Goal: Task Accomplishment & Management: Use online tool/utility

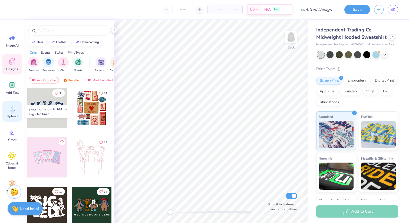
scroll to position [14, 0]
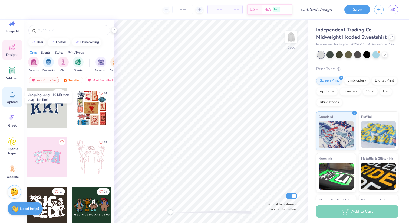
click at [13, 99] on div "Upload" at bounding box center [11, 97] width 19 height 20
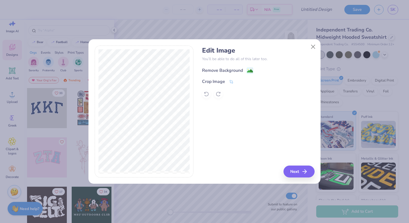
click at [249, 71] on image at bounding box center [250, 71] width 6 height 6
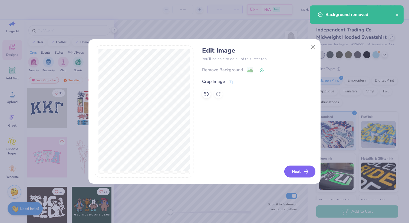
click at [304, 169] on icon "button" at bounding box center [306, 171] width 6 height 6
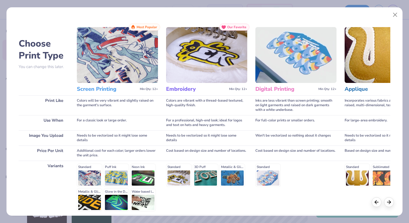
scroll to position [47, 0]
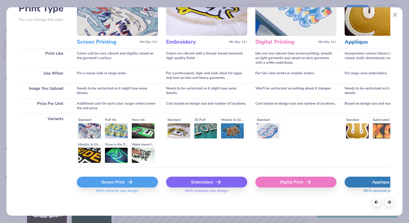
click at [107, 172] on div "Screen Print We'll vectorize your design." at bounding box center [117, 183] width 81 height 32
click at [107, 181] on div "Screen Print" at bounding box center [117, 181] width 81 height 11
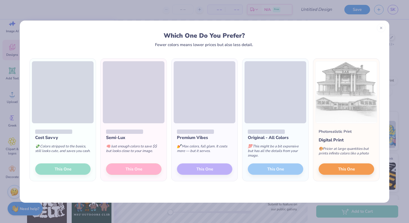
click at [267, 172] on div "Original - All Colors 💯 This might be a bit expensive but has all the details f…" at bounding box center [275, 152] width 66 height 58
click at [348, 173] on button "This One" at bounding box center [345, 168] width 55 height 11
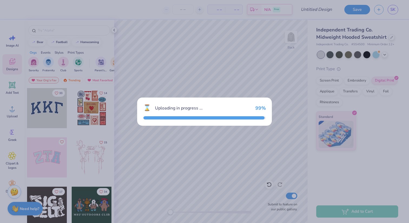
scroll to position [14, 0]
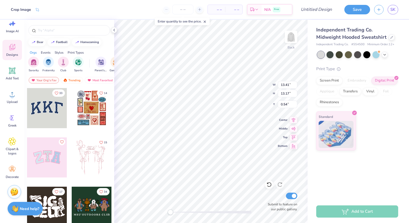
click at [348, 168] on div at bounding box center [204, 111] width 409 height 223
click at [288, 42] on img at bounding box center [291, 37] width 22 height 22
click at [289, 41] on img at bounding box center [291, 37] width 22 height 22
click at [296, 38] on div at bounding box center [291, 37] width 12 height 12
click at [289, 36] on img at bounding box center [291, 37] width 22 height 22
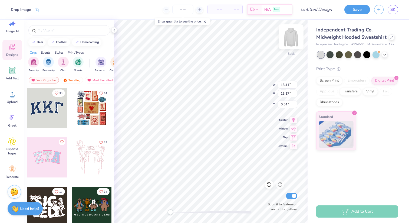
click at [295, 39] on img at bounding box center [291, 37] width 22 height 22
click at [292, 36] on img at bounding box center [291, 37] width 22 height 22
click at [291, 37] on img at bounding box center [291, 36] width 11 height 11
click at [290, 42] on img at bounding box center [291, 37] width 22 height 22
type input "6.00"
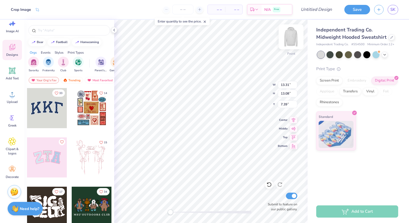
type input "9.96"
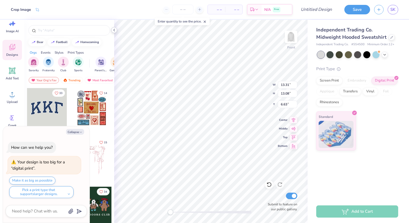
click at [114, 27] on div at bounding box center [114, 30] width 6 height 6
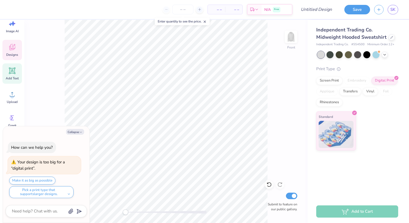
click at [15, 74] on icon at bounding box center [12, 71] width 8 height 8
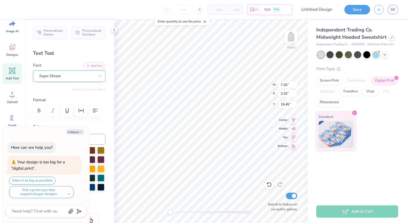
click at [92, 76] on div "Super Dream" at bounding box center [67, 76] width 57 height 8
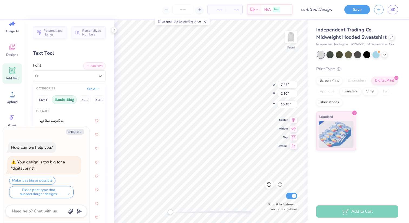
click at [63, 102] on button "Handwriting" at bounding box center [64, 99] width 25 height 9
click at [69, 101] on button "Handwriting" at bounding box center [64, 99] width 25 height 9
type textarea "x"
